Goal: Task Accomplishment & Management: Manage account settings

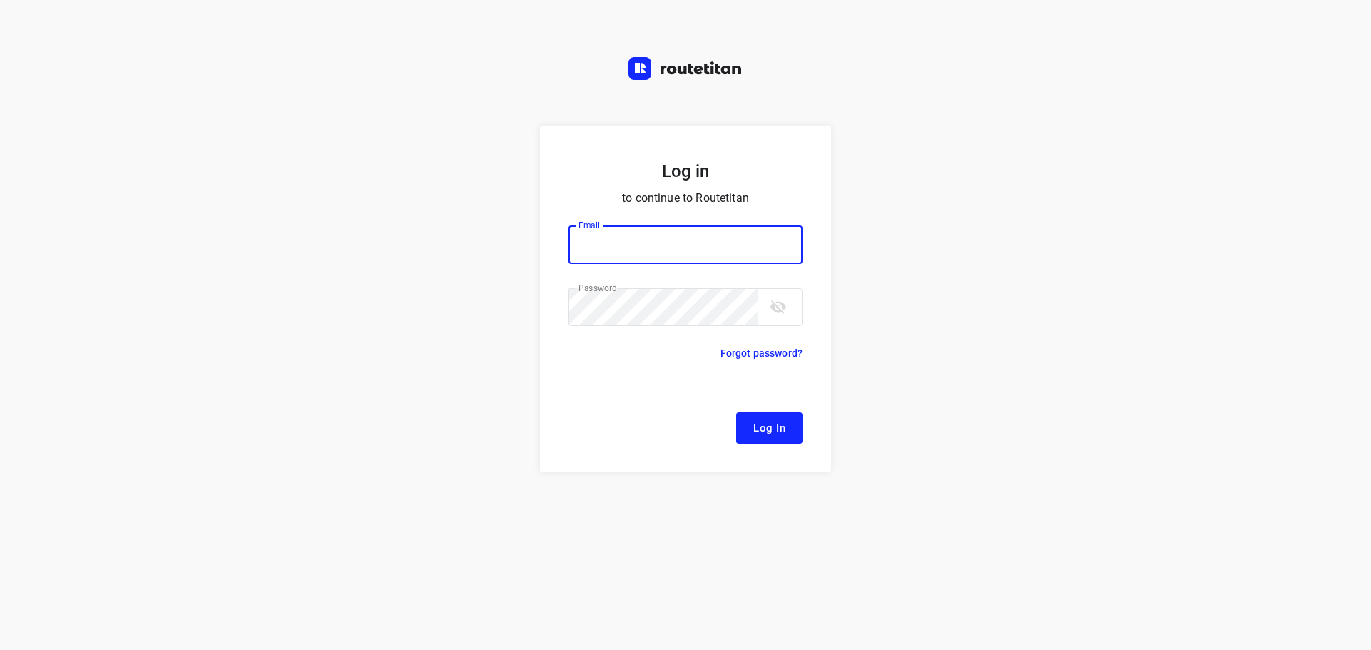
type input "remco@fruitopjewerk.nl"
click at [774, 424] on span "Log In" at bounding box center [769, 428] width 32 height 19
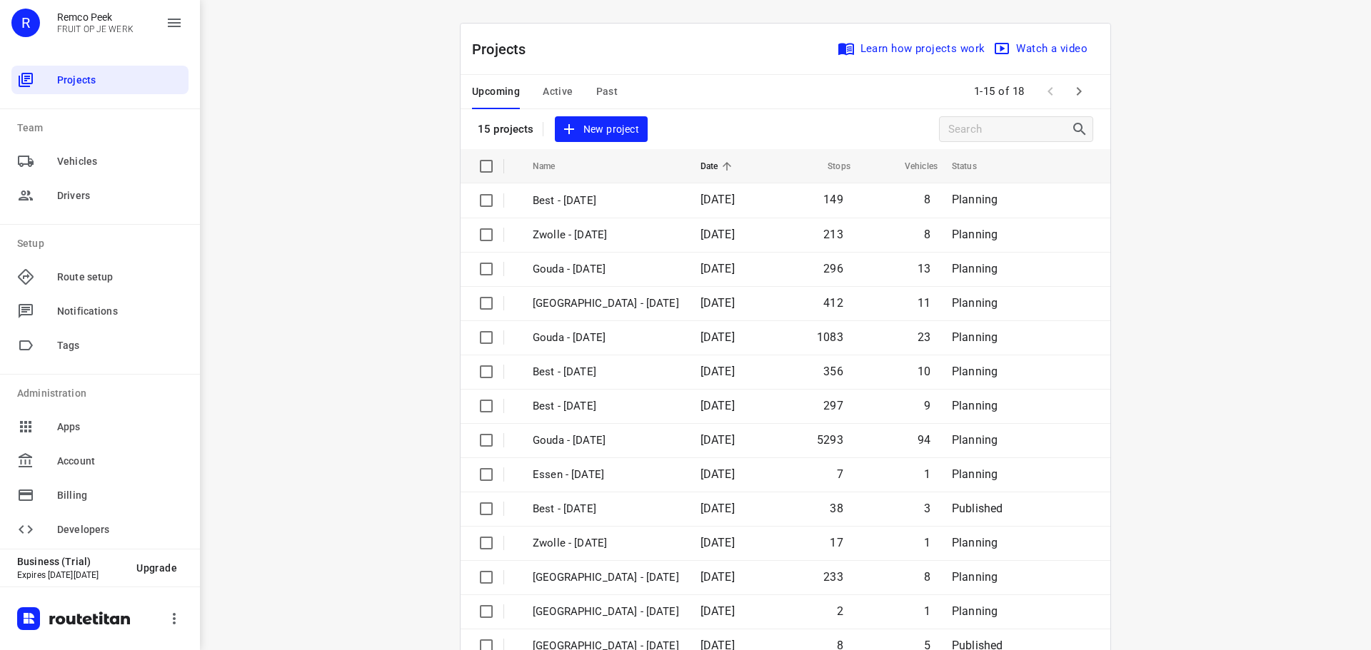
click at [600, 90] on span "Past" at bounding box center [607, 92] width 22 height 18
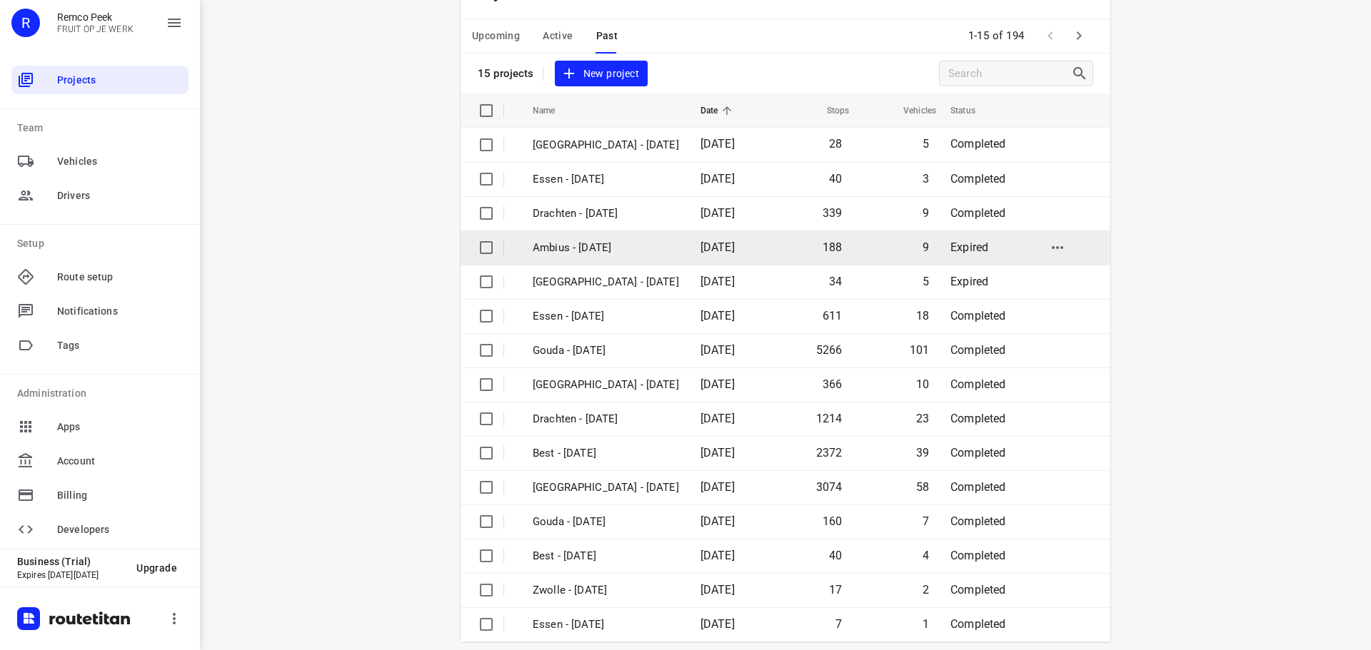
scroll to position [71, 0]
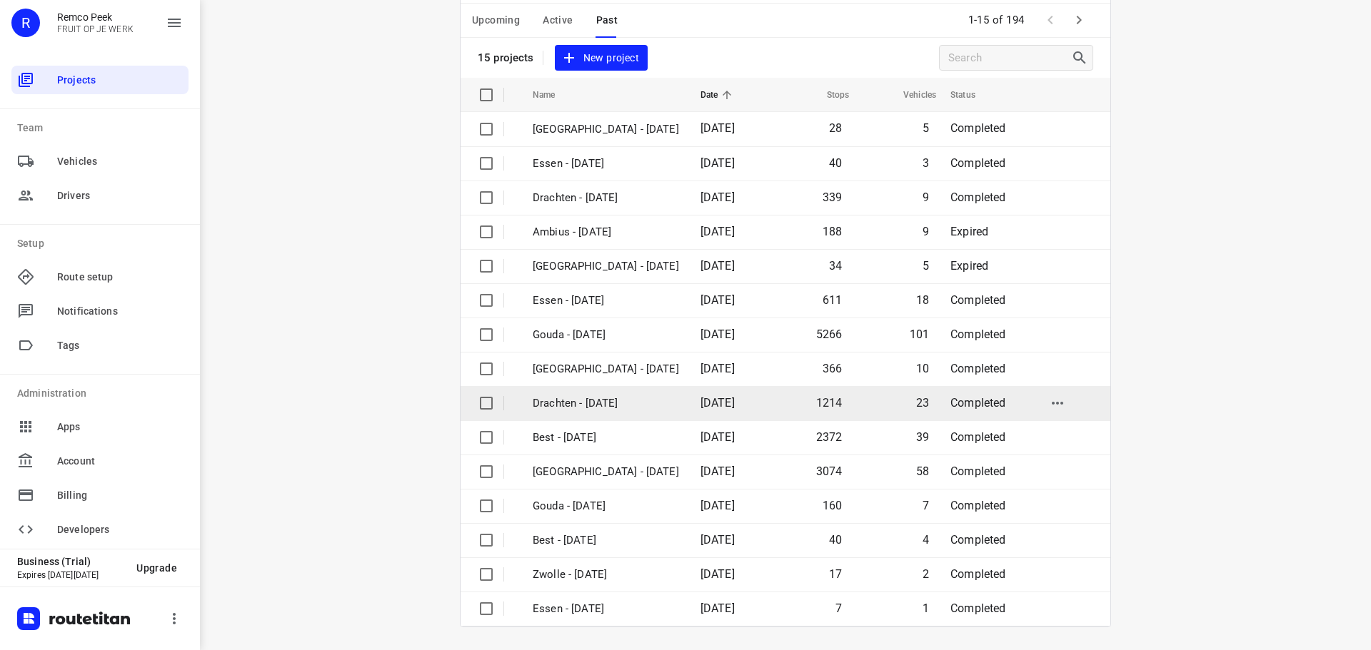
click at [567, 402] on p "Drachten - Monday" at bounding box center [606, 403] width 146 height 16
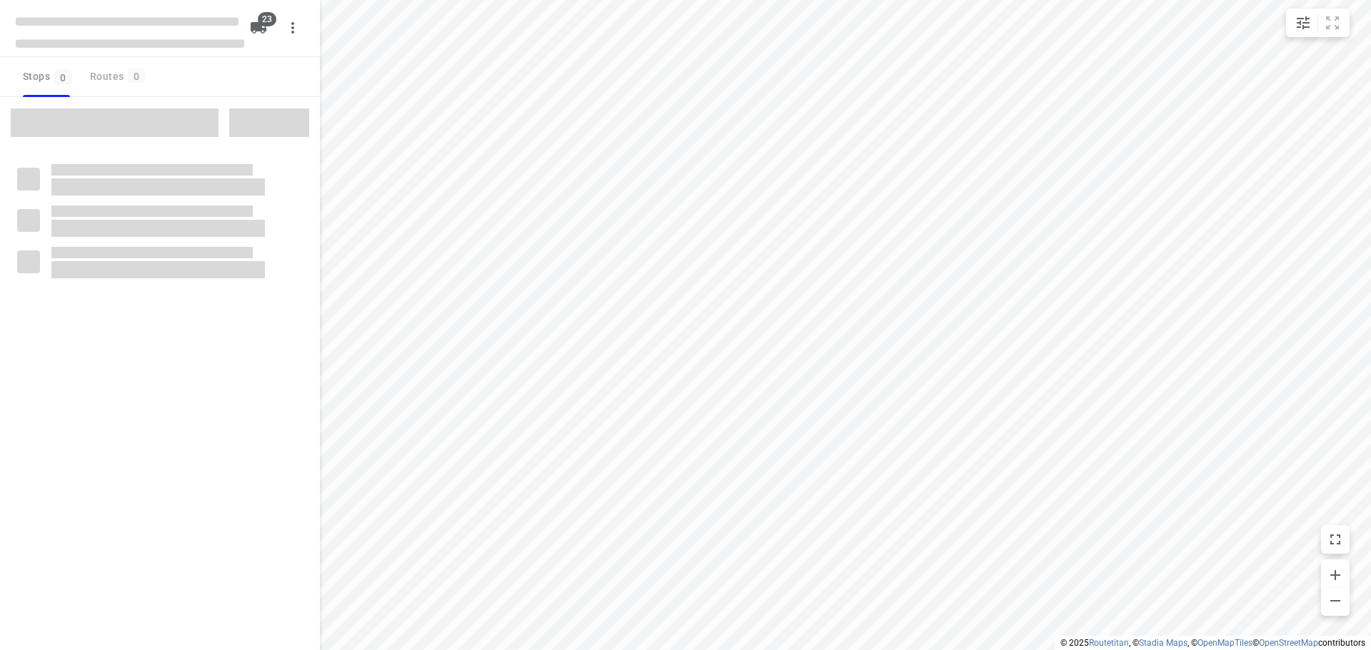
checkbox input "true"
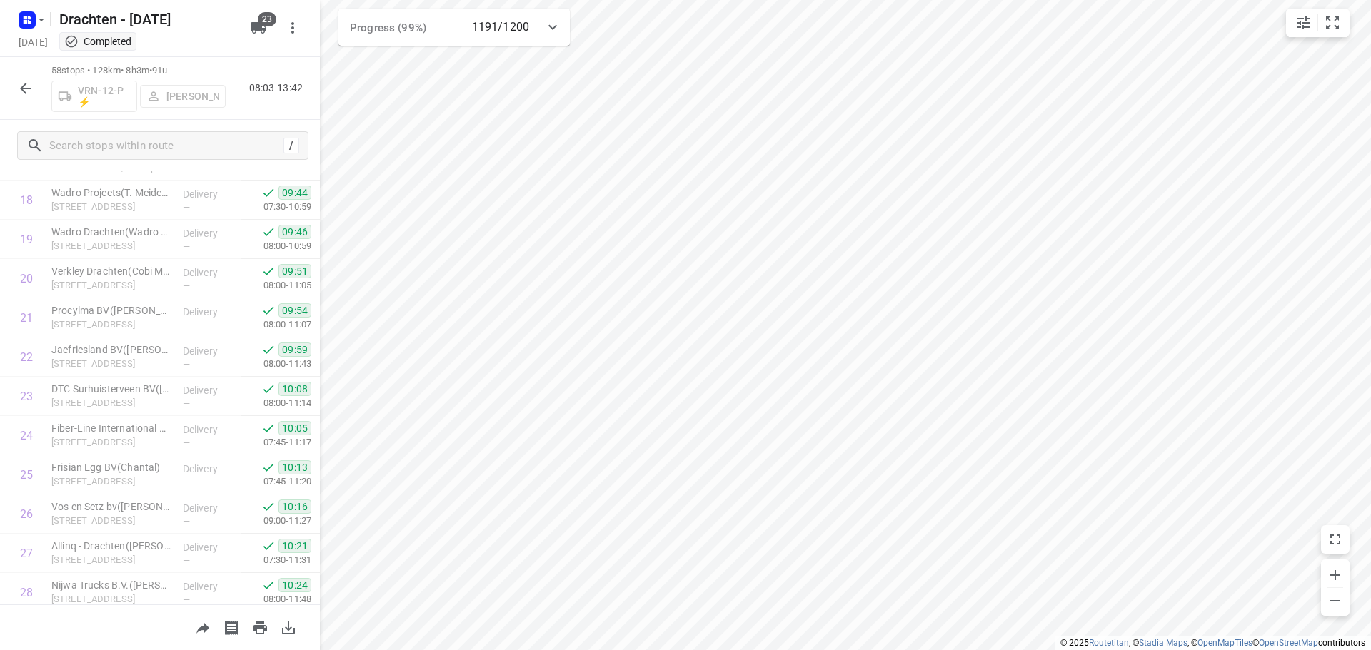
scroll to position [639, 0]
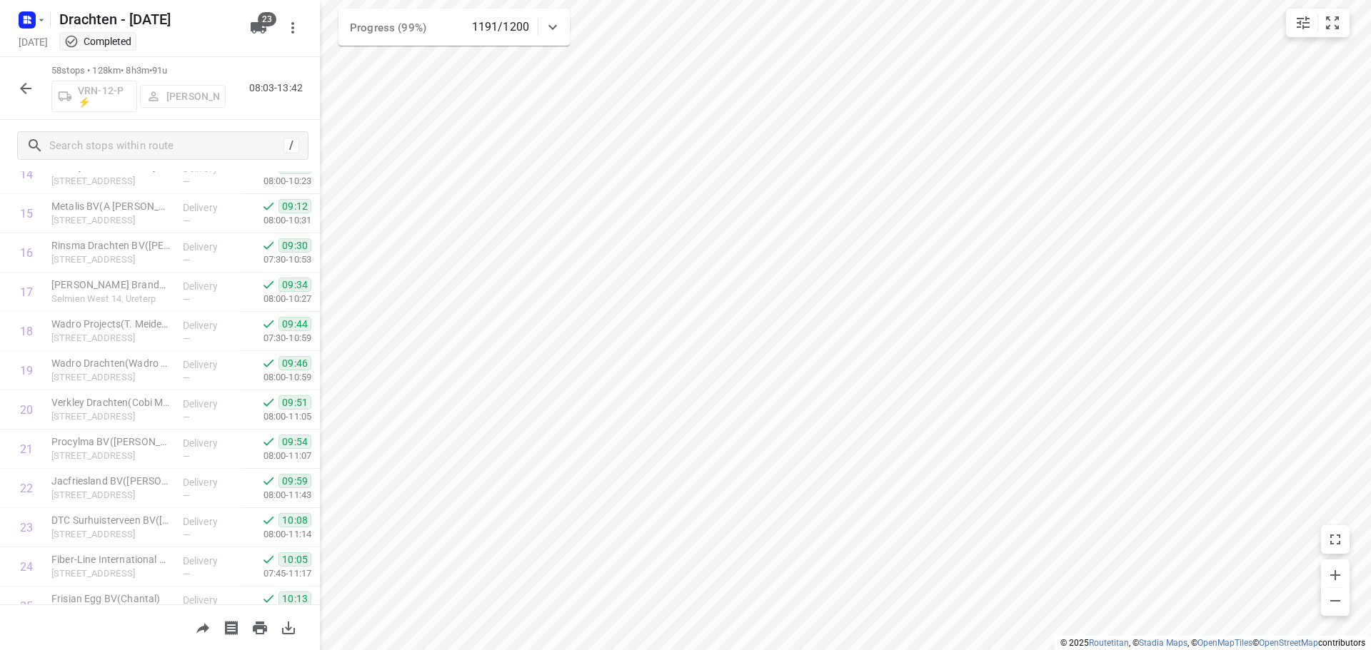
click at [34, 91] on icon "button" at bounding box center [25, 88] width 17 height 17
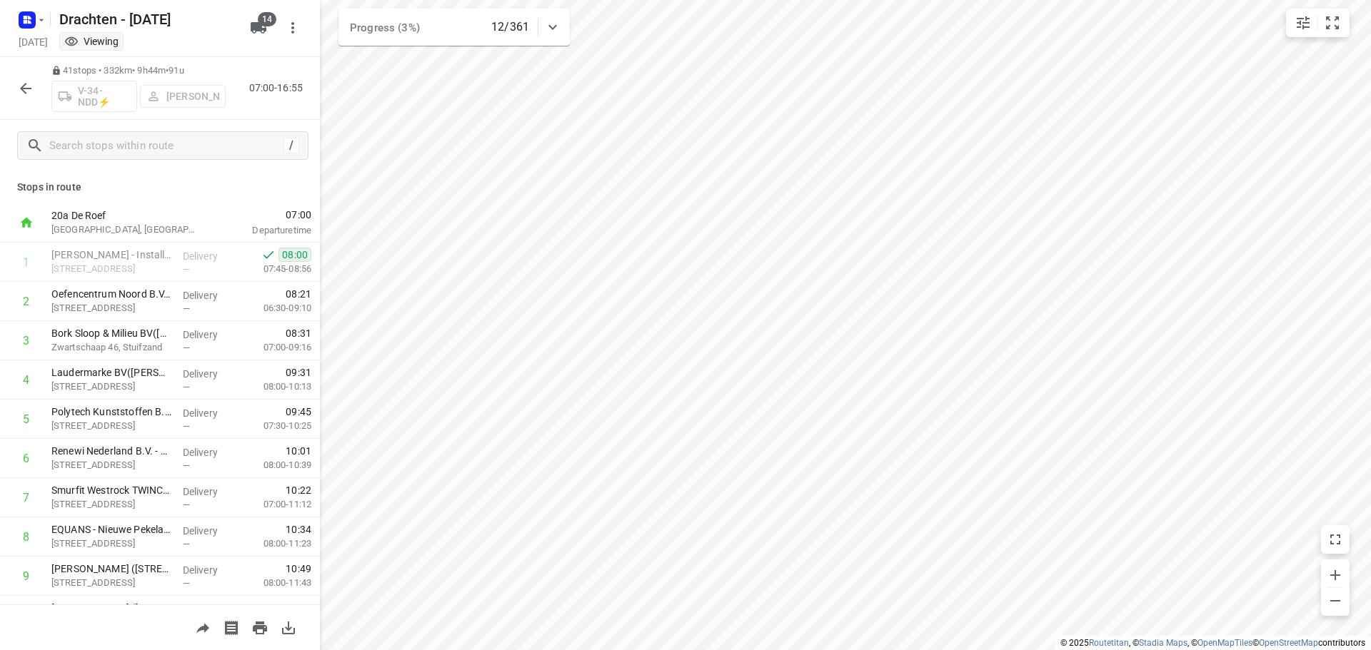
click at [26, 90] on icon "button" at bounding box center [25, 88] width 17 height 17
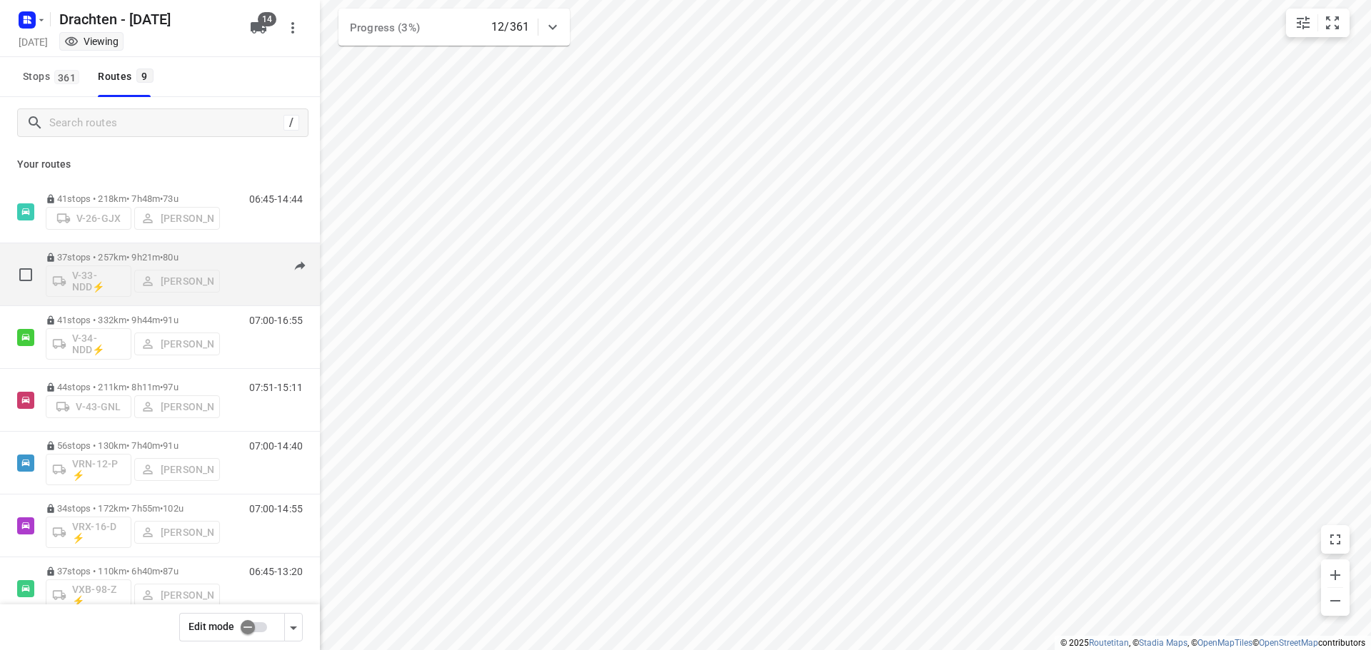
click at [129, 252] on p "37 stops • 257km • 9h21m • 80u" at bounding box center [133, 257] width 174 height 11
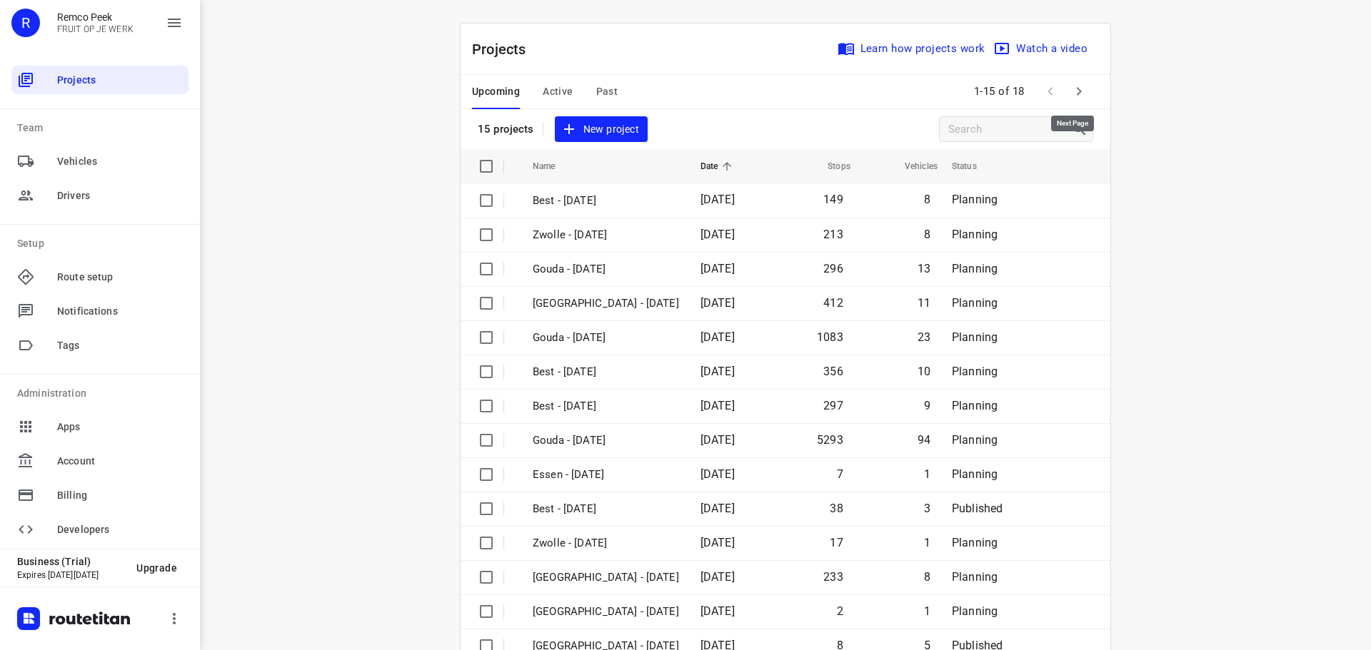
click at [1078, 94] on icon "button" at bounding box center [1078, 91] width 17 height 17
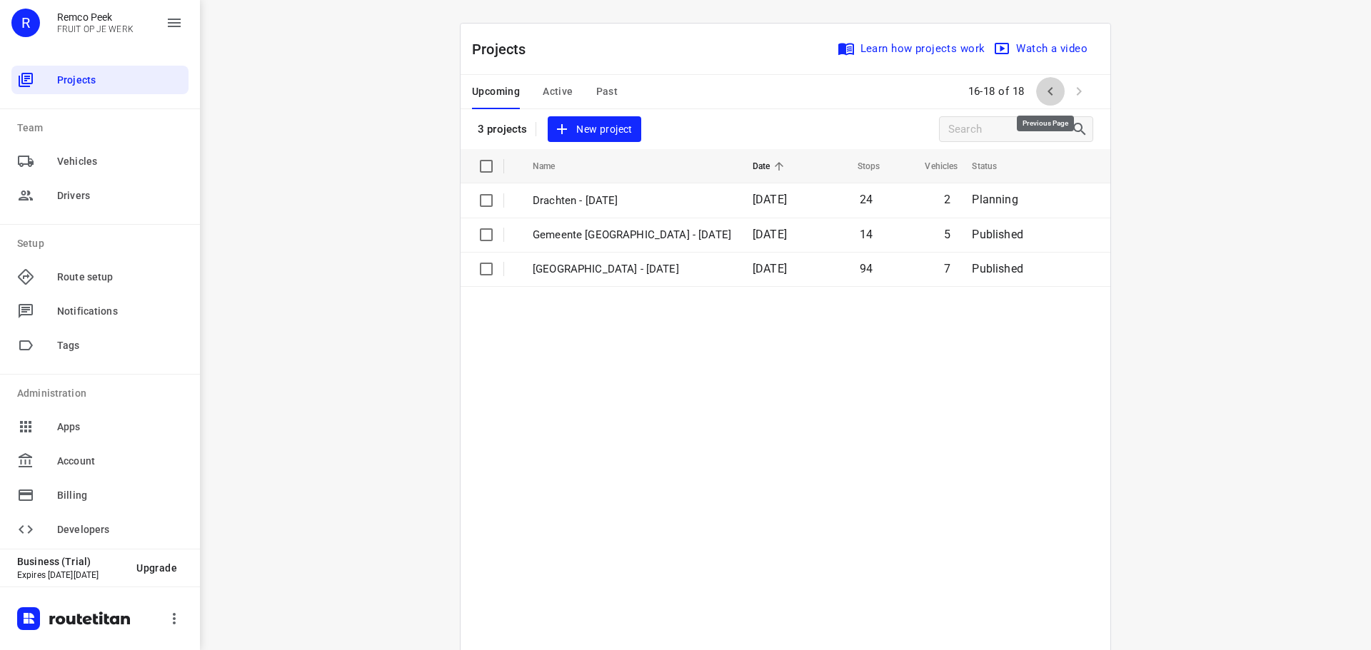
click at [1042, 98] on icon "button" at bounding box center [1049, 91] width 17 height 17
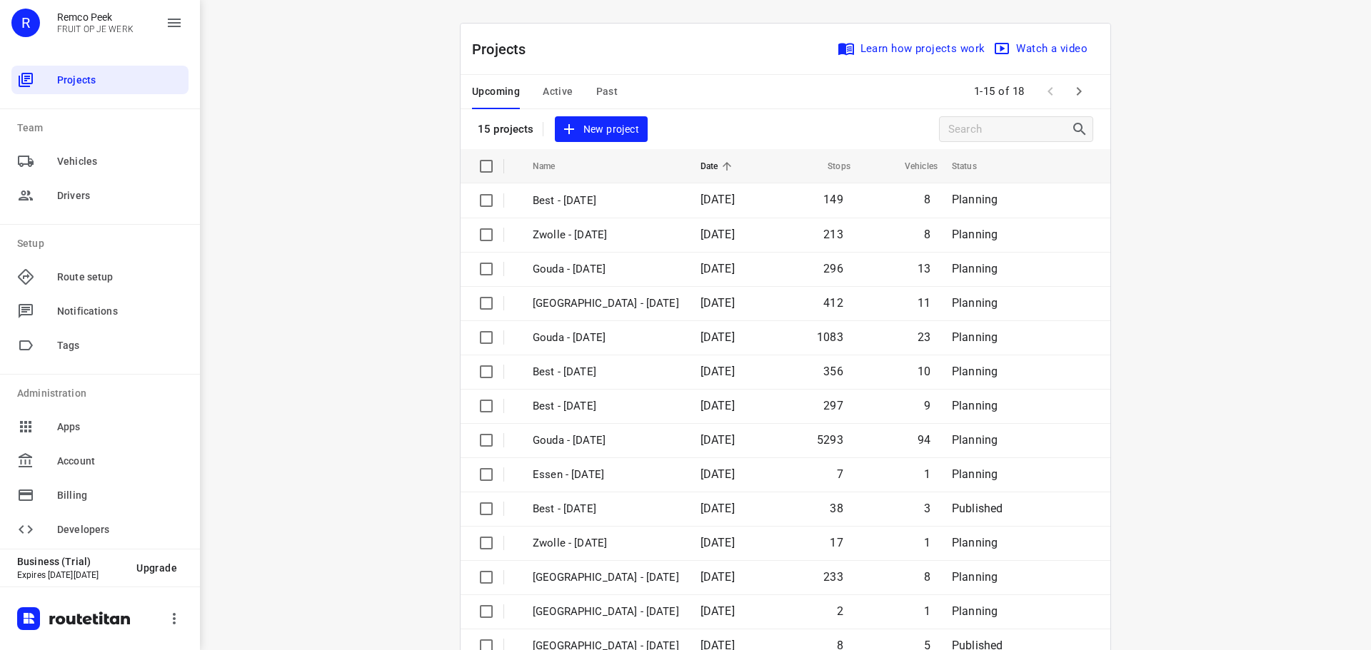
click at [602, 86] on span "Past" at bounding box center [607, 92] width 22 height 18
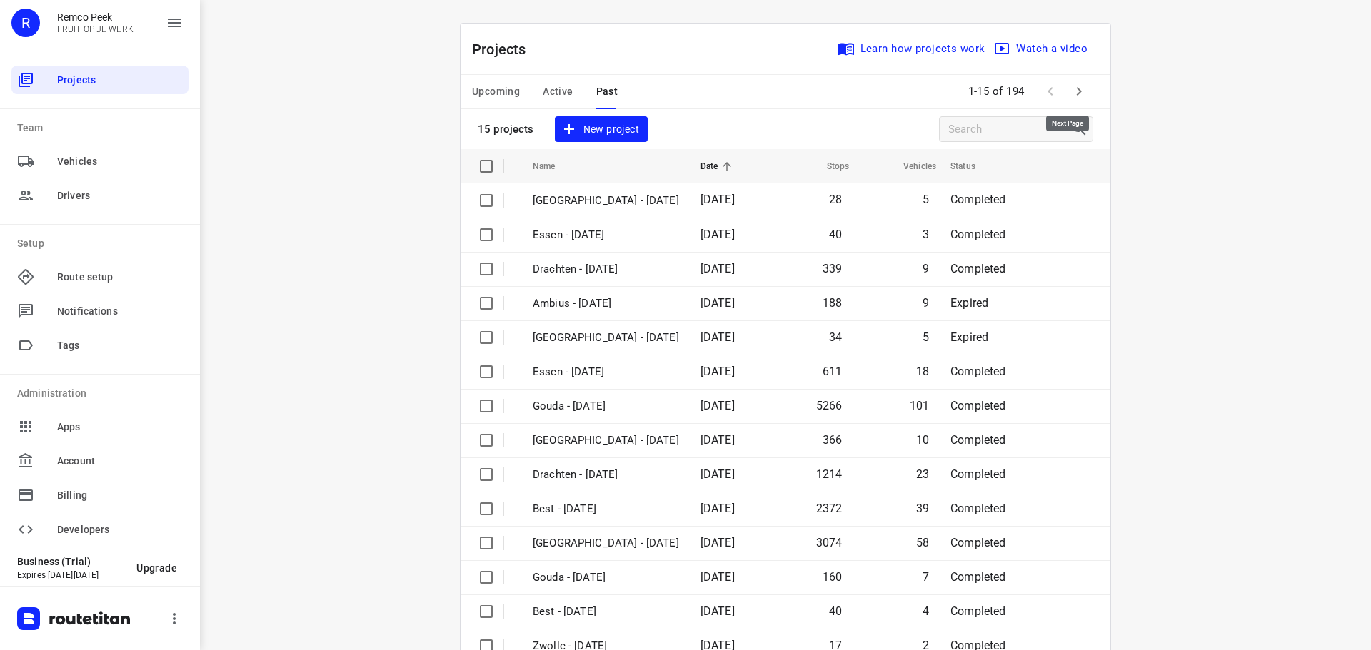
click at [1080, 97] on icon "button" at bounding box center [1078, 91] width 17 height 17
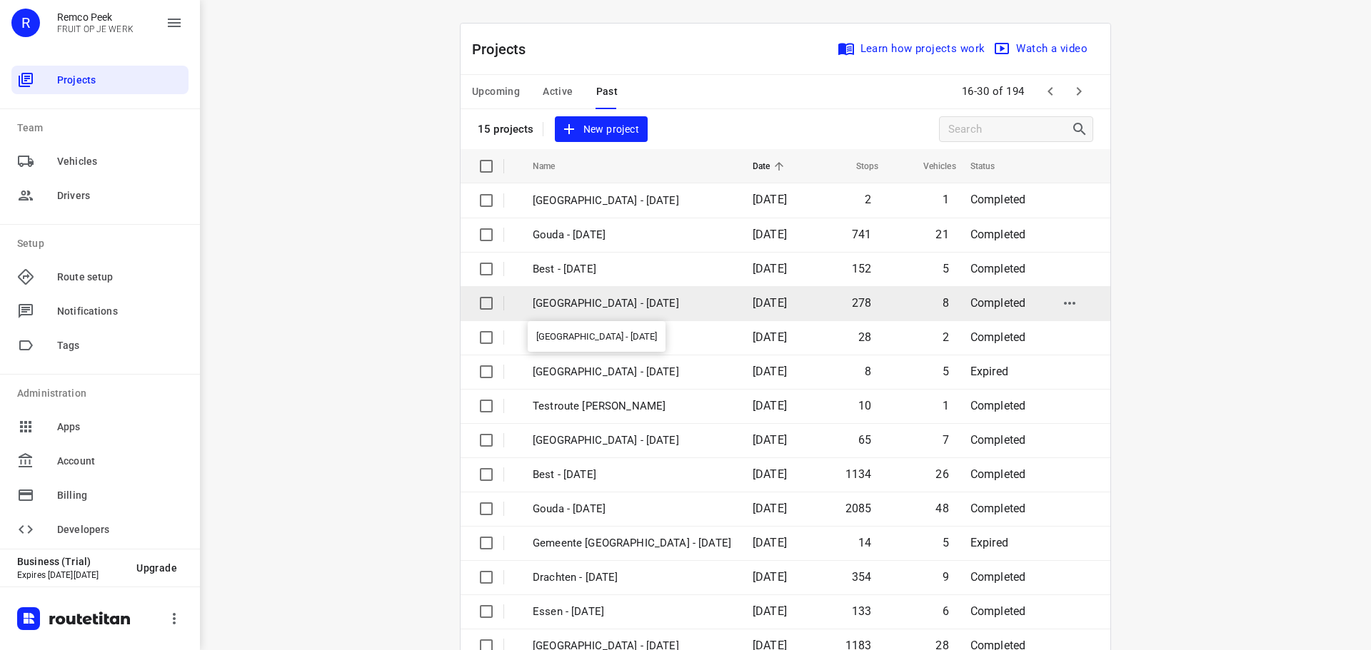
scroll to position [71, 0]
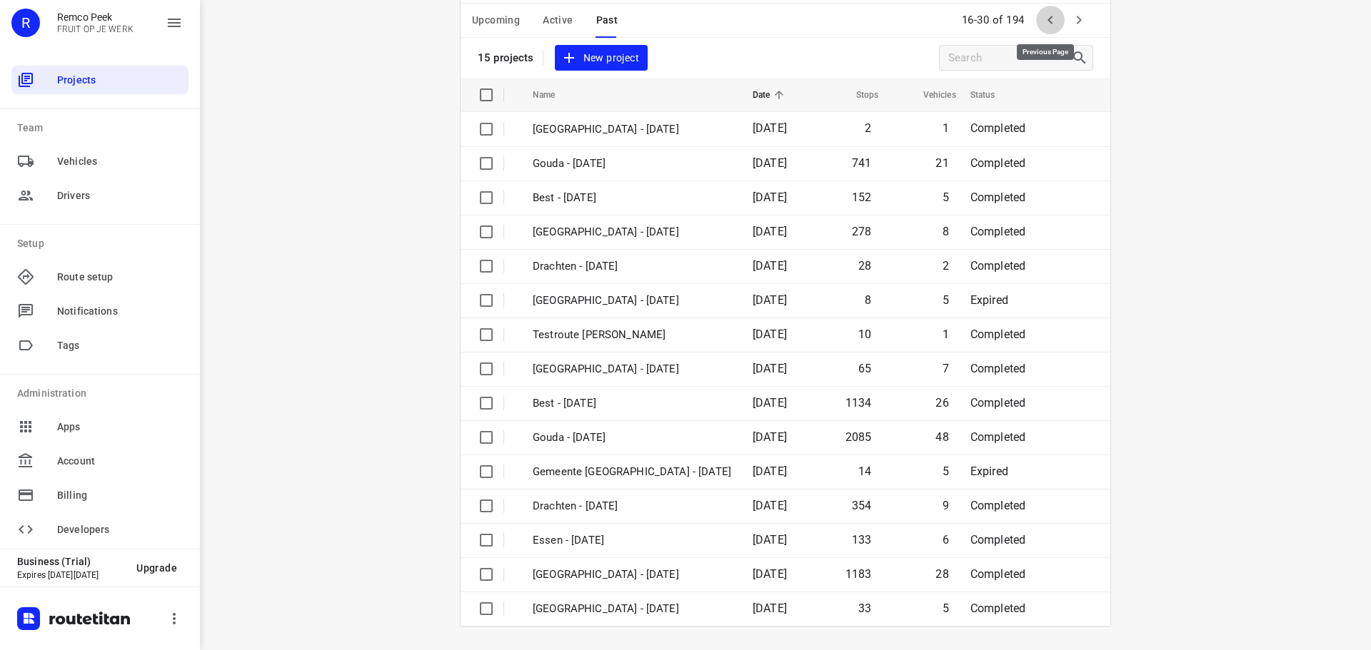
click at [1043, 23] on icon "button" at bounding box center [1049, 19] width 17 height 17
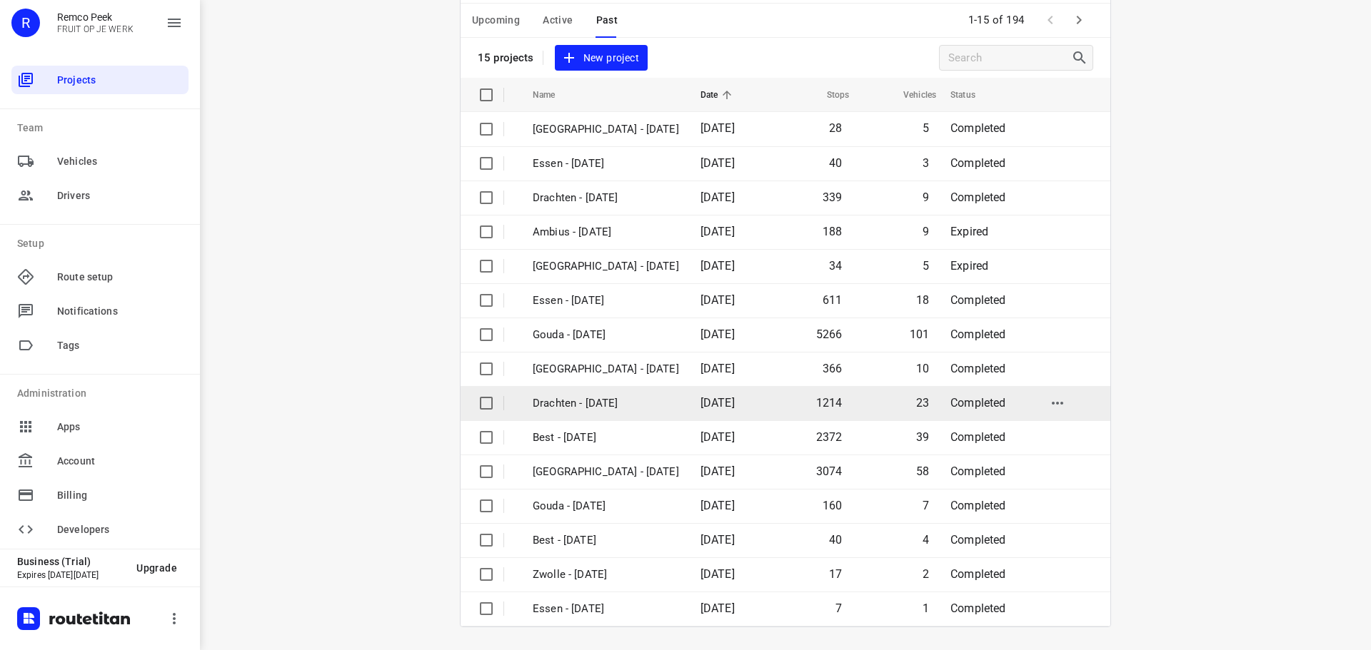
click at [582, 391] on td "Drachten - [DATE]" at bounding box center [603, 403] width 171 height 34
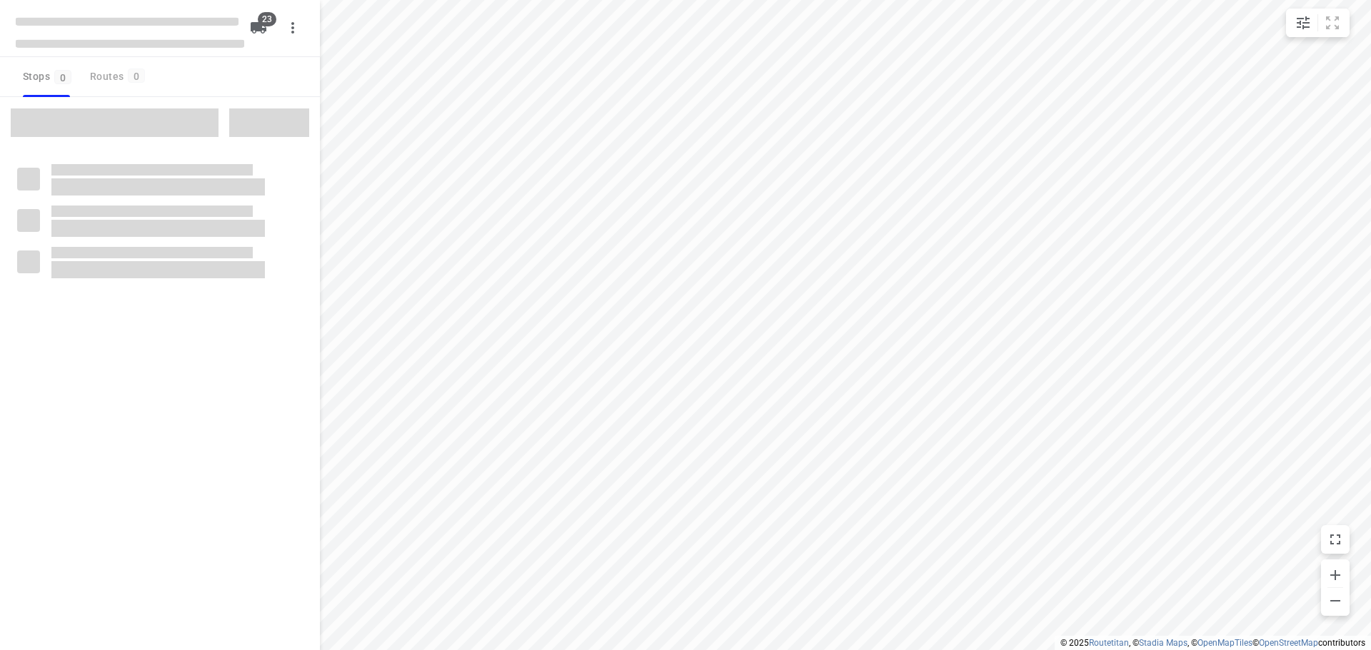
checkbox input "true"
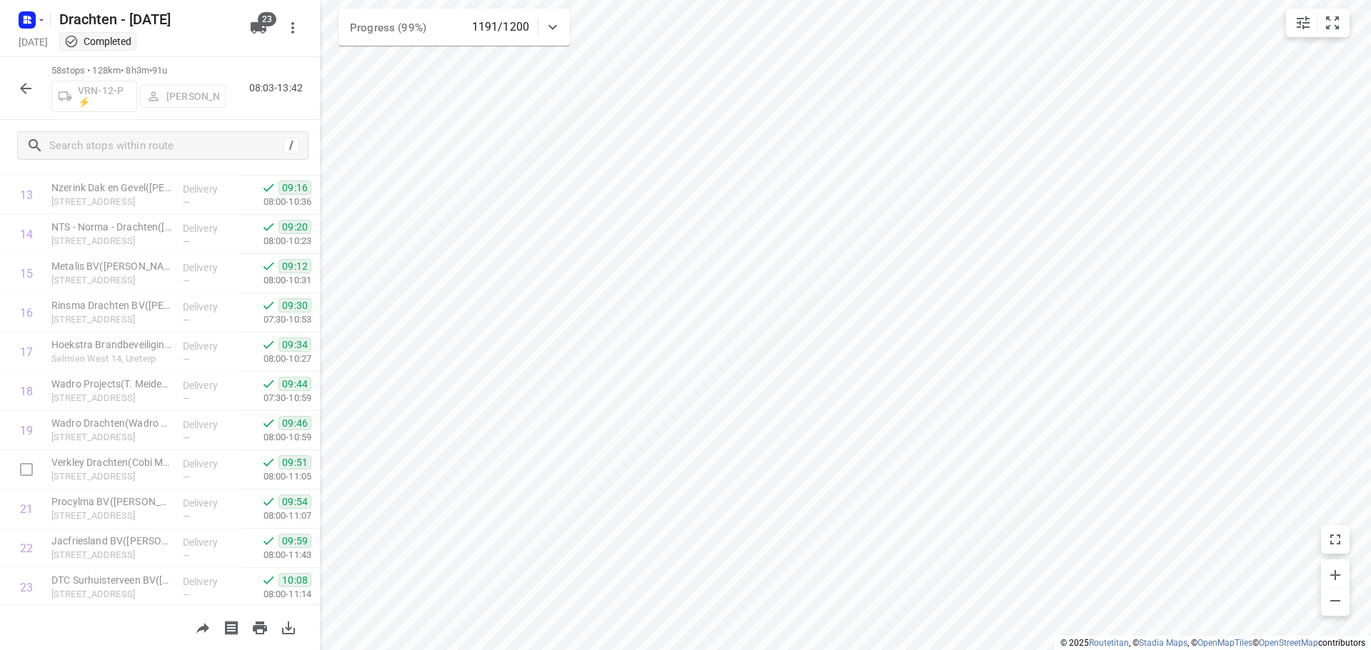
scroll to position [785, 0]
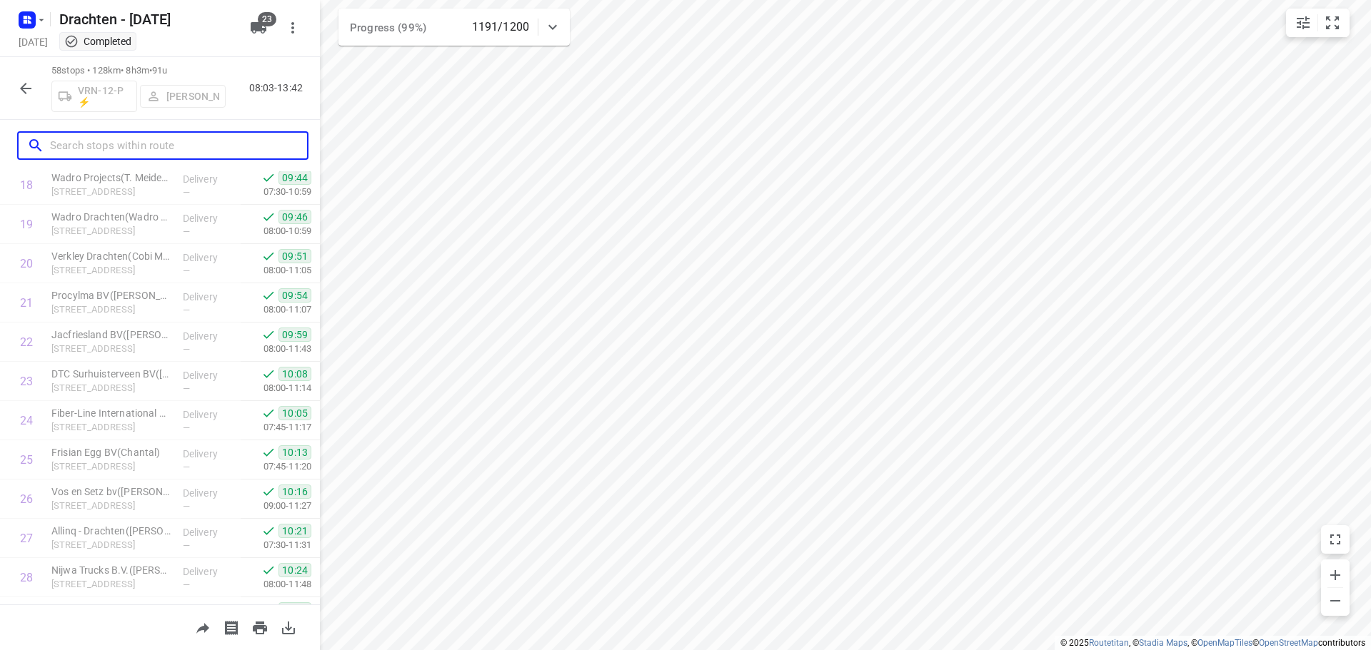
click at [149, 150] on input "text" at bounding box center [178, 146] width 257 height 22
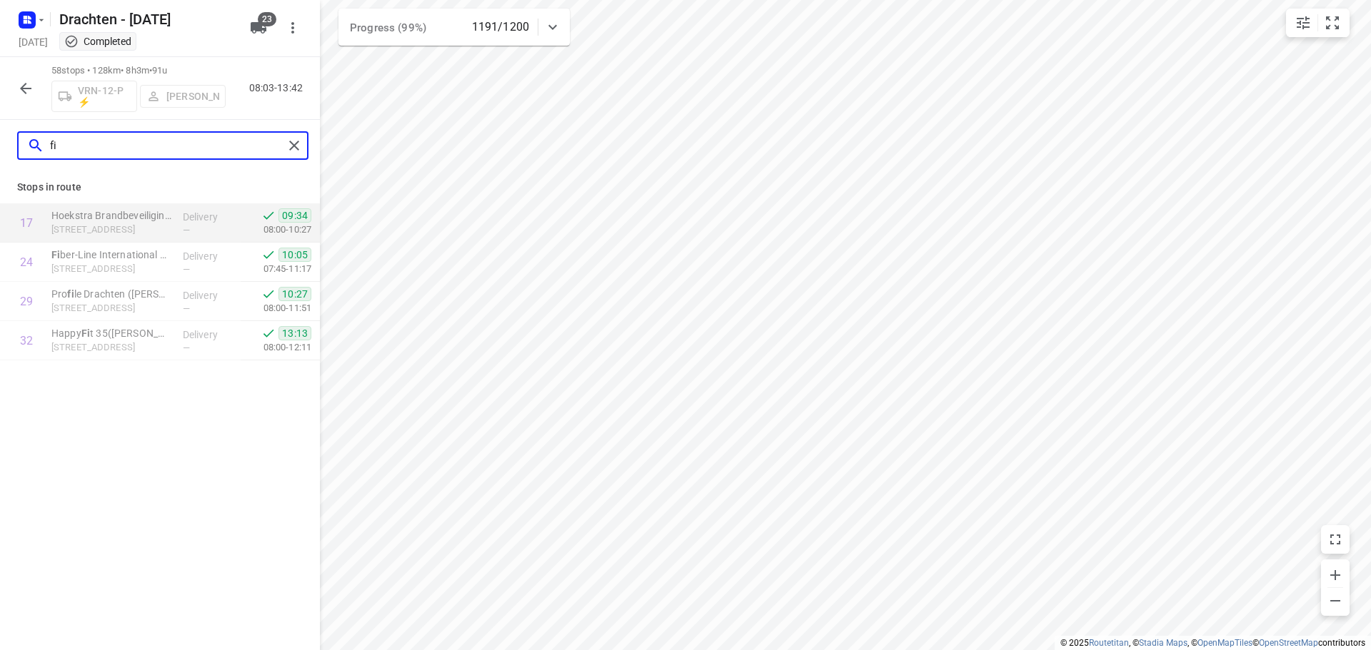
scroll to position [0, 0]
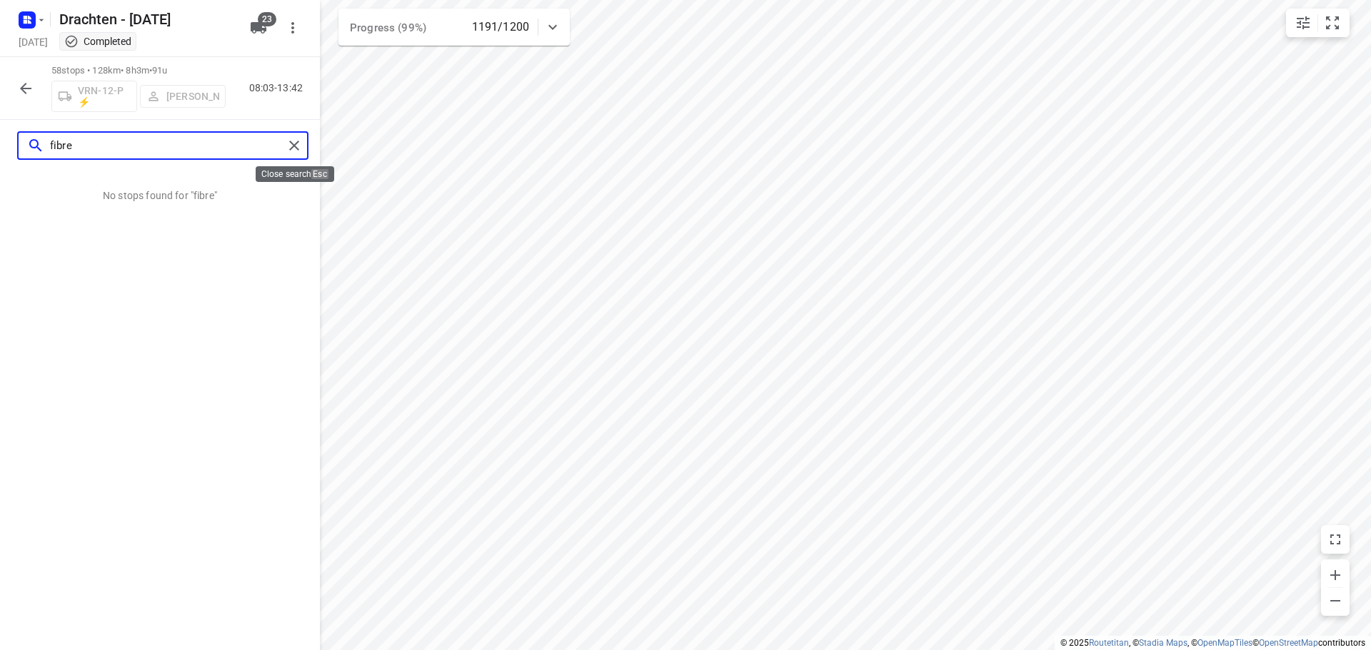
type input "fibre"
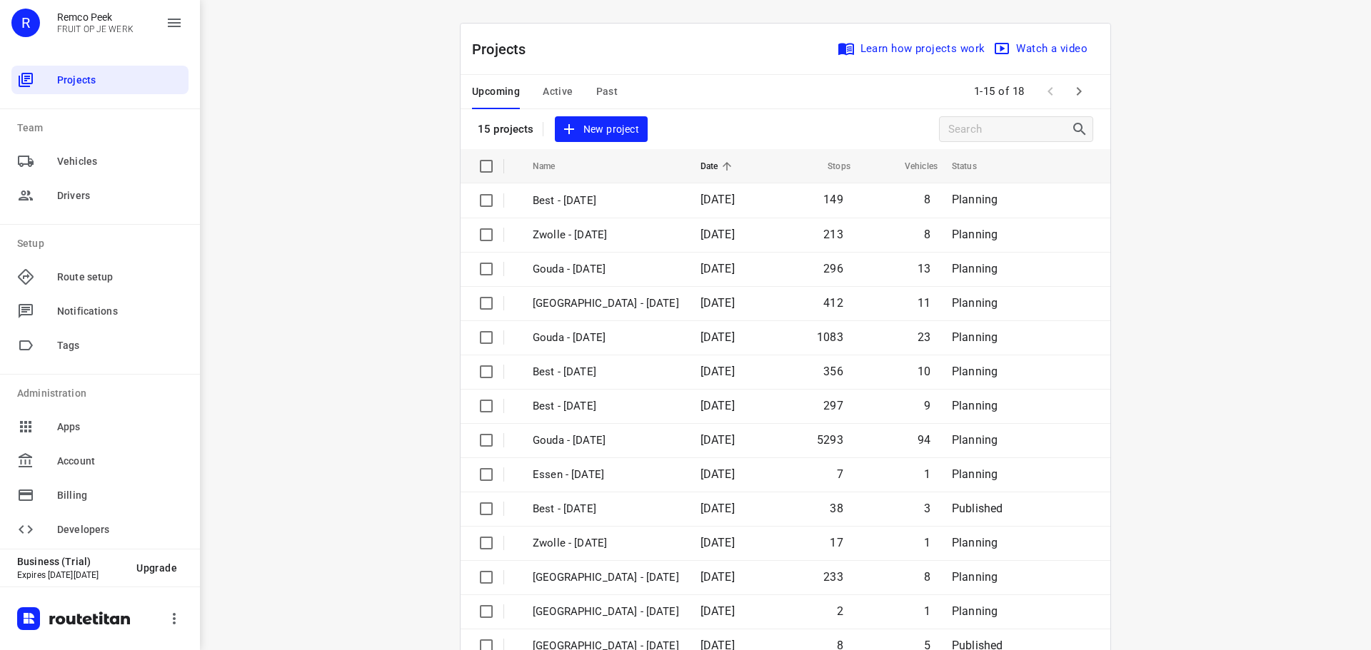
click at [527, 76] on div "Upcoming Active Past" at bounding box center [556, 92] width 168 height 34
click at [553, 91] on span "Active" at bounding box center [558, 92] width 30 height 18
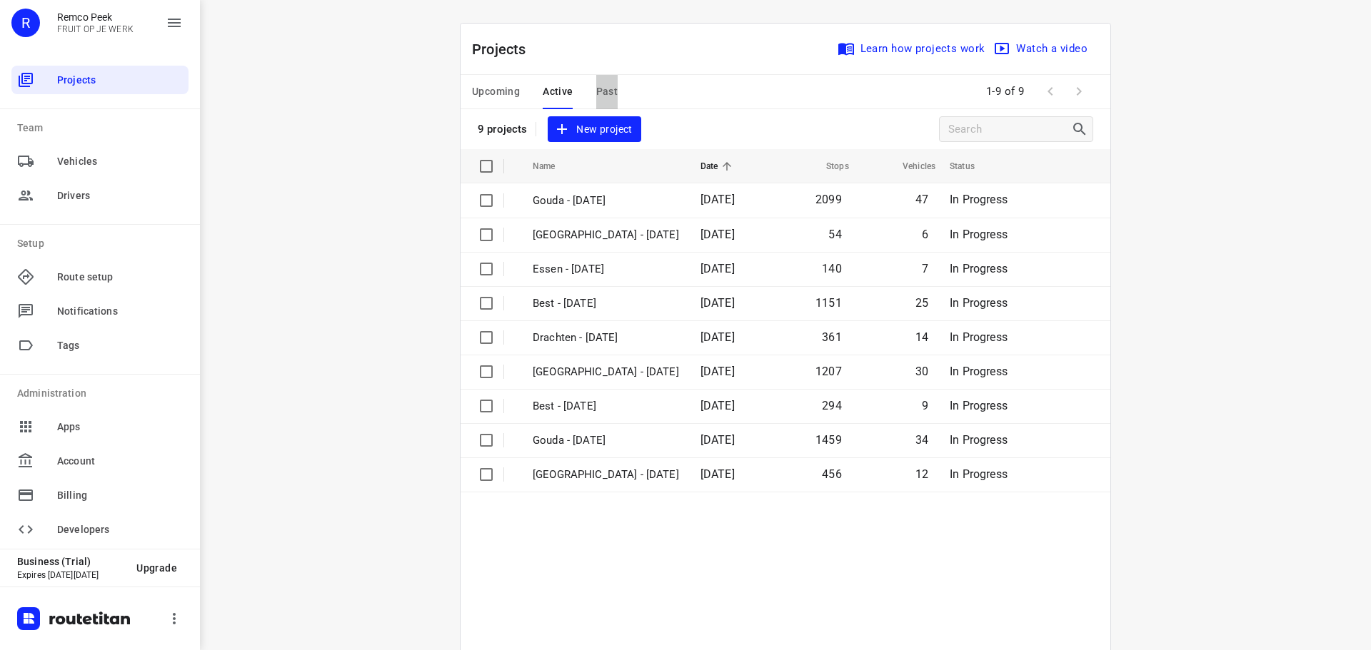
click at [606, 91] on span "Past" at bounding box center [607, 92] width 22 height 18
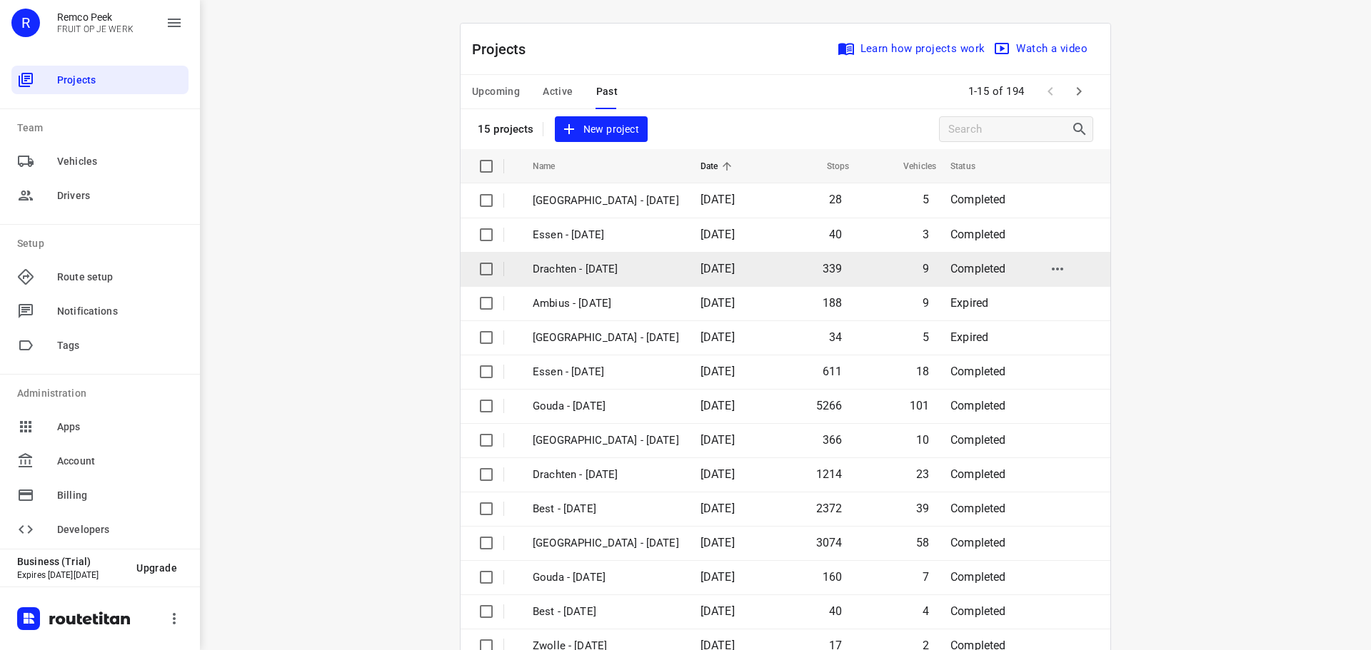
click at [597, 274] on p "Drachten - [DATE]" at bounding box center [606, 269] width 146 height 16
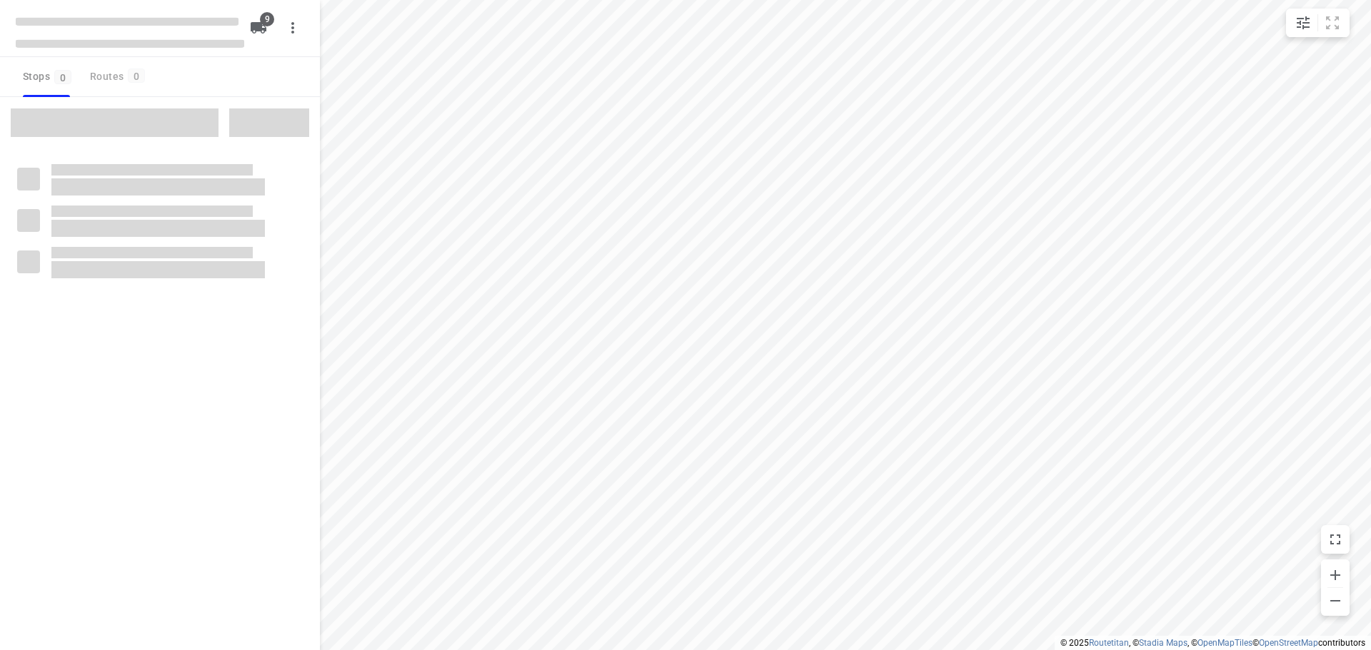
checkbox input "true"
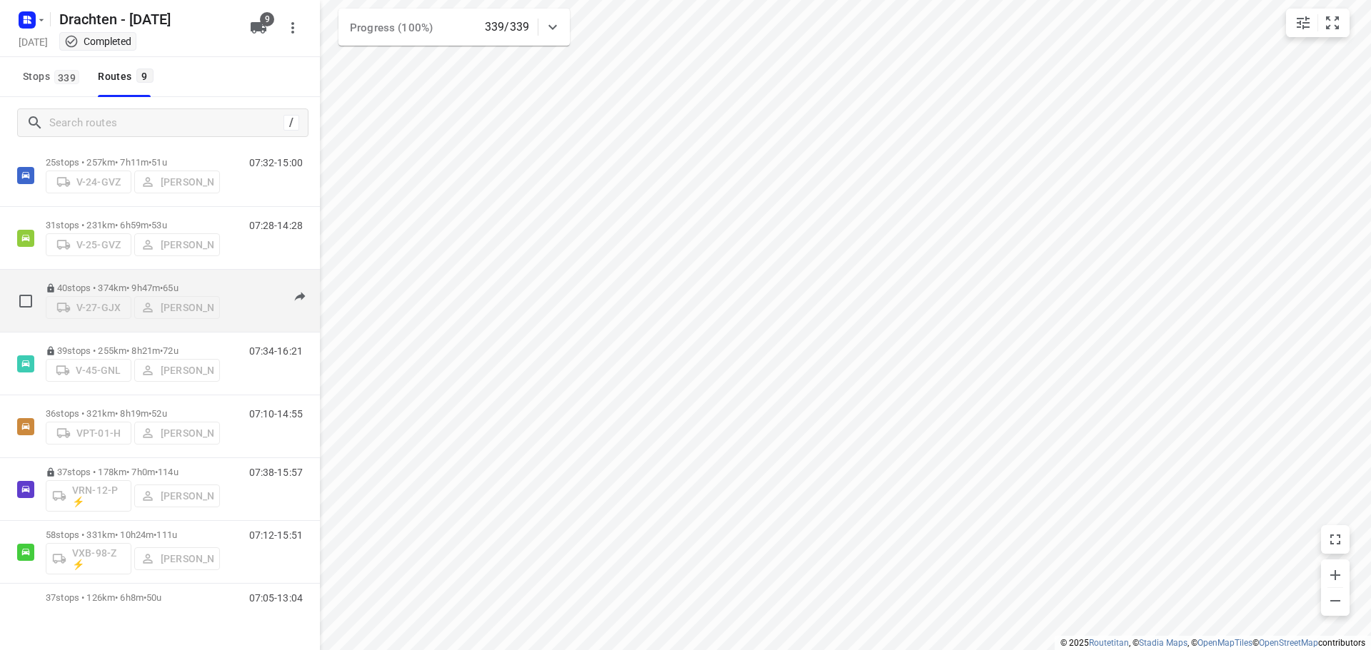
scroll to position [156, 0]
